Goal: Information Seeking & Learning: Check status

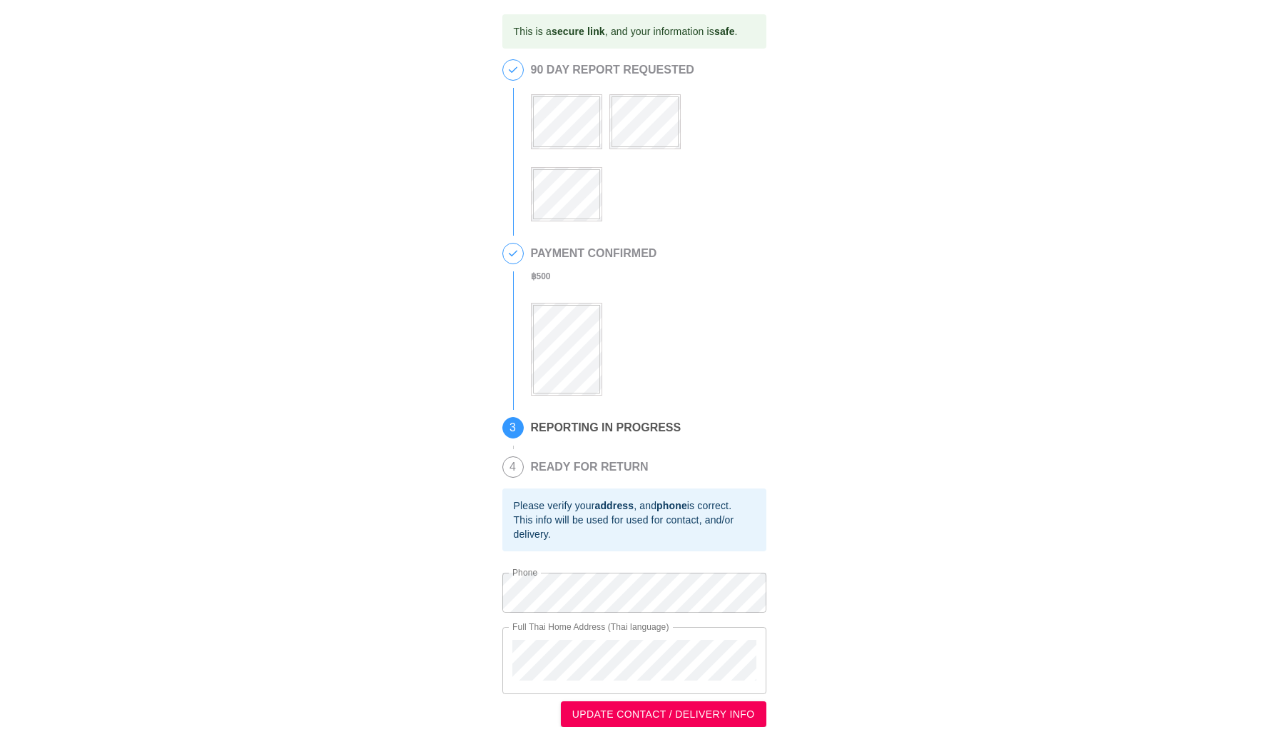
click at [857, 32] on div "This is a secure link , and your information is safe . 1 90 DAY REPORT REQUESTE…" at bounding box center [634, 370] width 1240 height 712
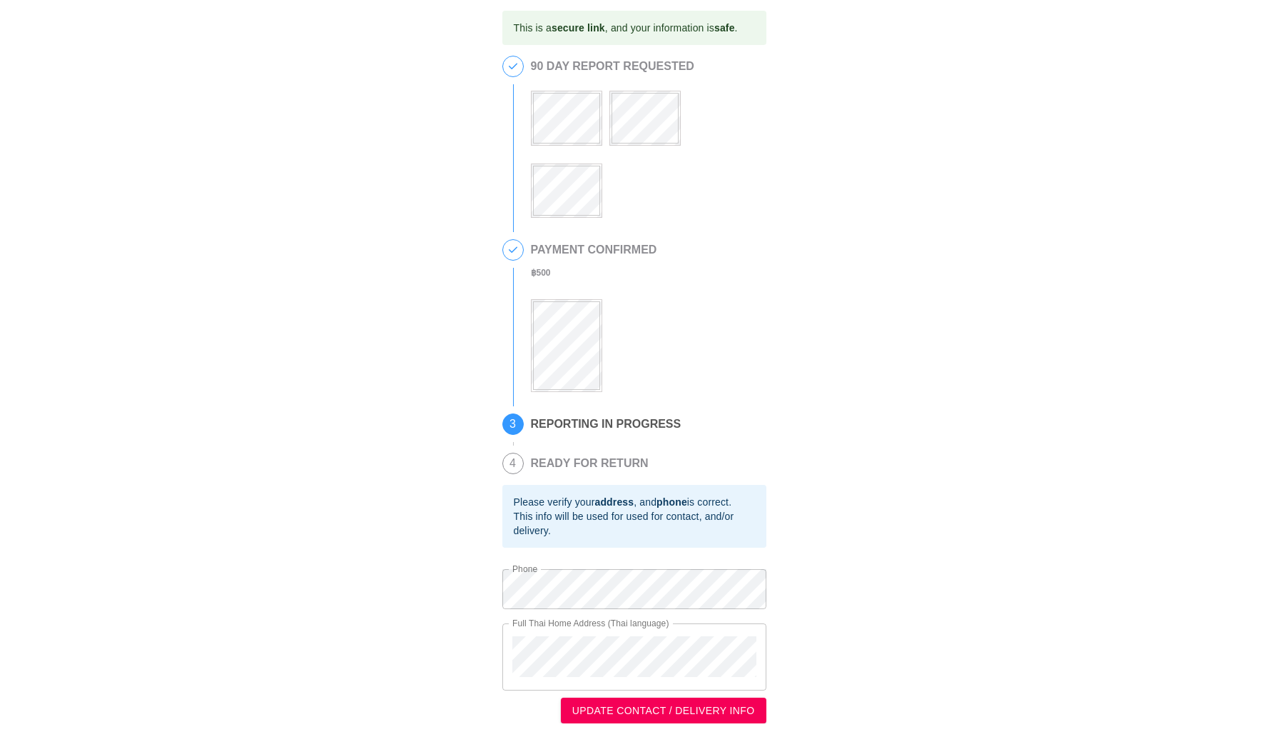
scroll to position [8, 0]
